Goal: Find specific page/section: Find specific page/section

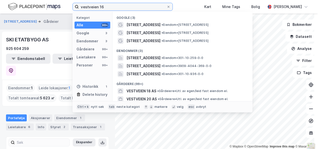
drag, startPoint x: 114, startPoint y: 6, endPoint x: 40, endPoint y: -8, distance: 75.8
click at [40, 0] on html "vestveien 16 Kategori Alle 99+ Google 3 Eiendommer 3 Gårdeiere 99+ Leietakere 9…" at bounding box center [159, 74] width 318 height 149
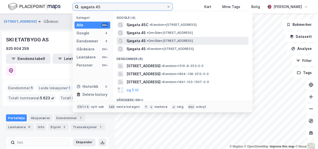
type input "sjøgata 45"
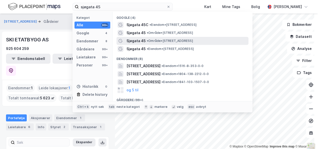
click at [143, 40] on span "Sjøgata 45" at bounding box center [136, 41] width 19 height 6
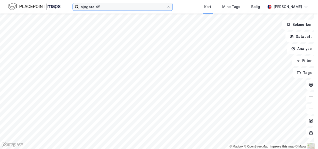
click at [108, 5] on input "sjøgata 45" at bounding box center [123, 7] width 88 height 8
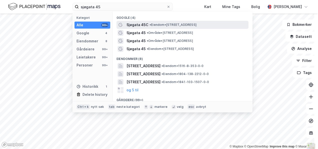
click at [133, 26] on span "Sjøgata 45C" at bounding box center [138, 25] width 22 height 6
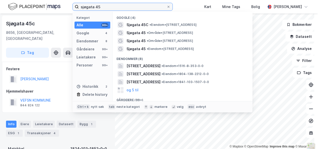
click at [130, 8] on input "sjøgata 45" at bounding box center [123, 7] width 88 height 8
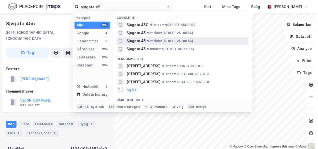
click at [136, 43] on span "Sjøgata 45" at bounding box center [136, 41] width 19 height 6
